Goal: Navigation & Orientation: Find specific page/section

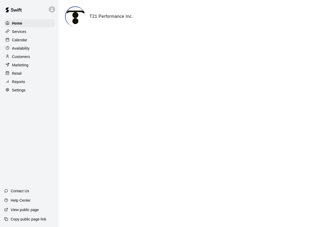
click at [28, 32] on div "Services" at bounding box center [29, 32] width 50 height 8
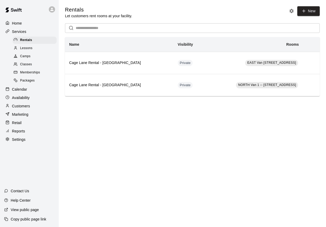
click at [27, 93] on div "Calendar" at bounding box center [29, 89] width 50 height 8
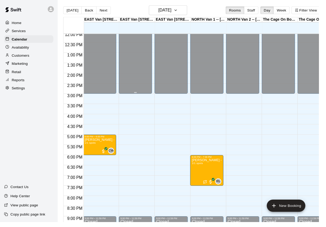
scroll to position [252, 0]
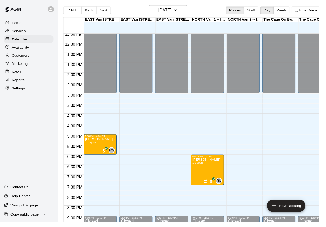
click at [32, 49] on div "Availability" at bounding box center [29, 48] width 50 height 8
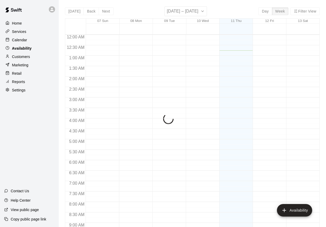
scroll to position [16, 0]
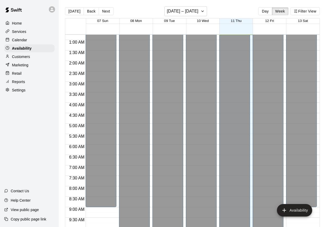
click at [27, 34] on div "Services" at bounding box center [29, 32] width 50 height 8
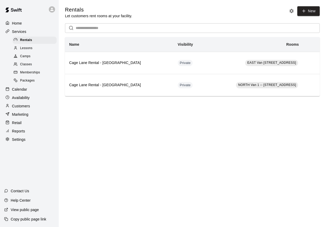
click at [23, 24] on div "Home" at bounding box center [29, 23] width 50 height 8
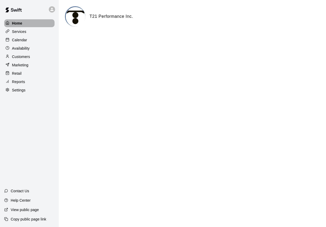
click at [19, 23] on p "Home" at bounding box center [17, 23] width 10 height 5
